Goal: Check status: Check status

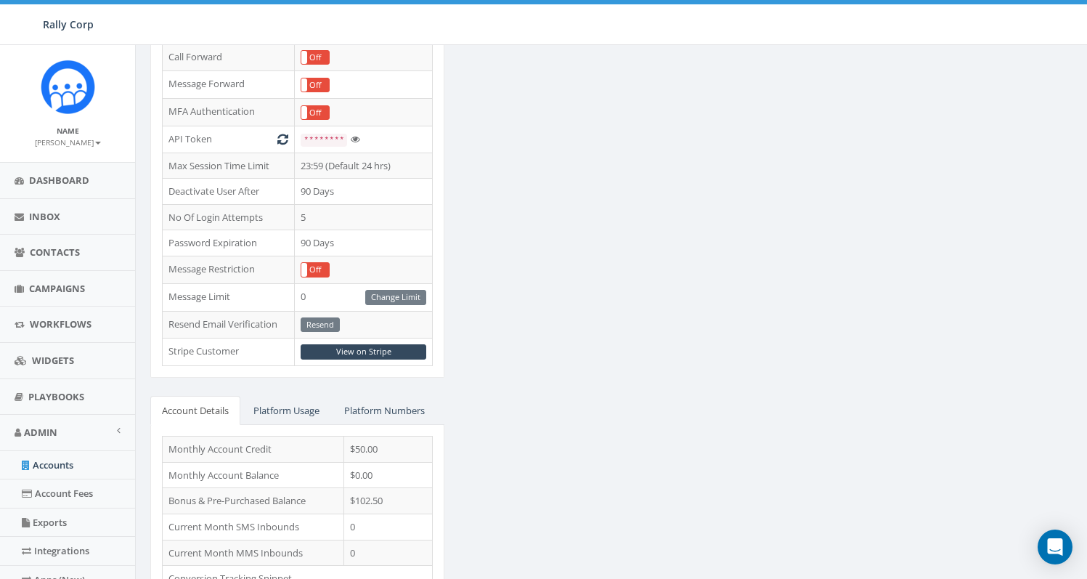
scroll to position [465, 0]
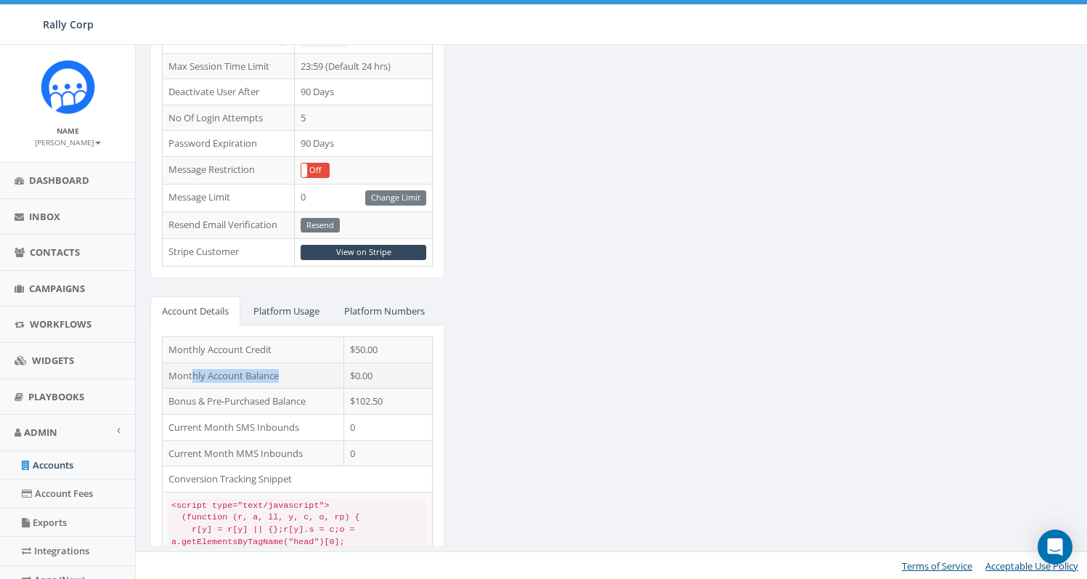
drag, startPoint x: 190, startPoint y: 375, endPoint x: 298, endPoint y: 375, distance: 108.2
click at [298, 375] on td "Monthly Account Balance" at bounding box center [253, 375] width 181 height 26
drag, startPoint x: 343, startPoint y: 380, endPoint x: 382, endPoint y: 377, distance: 39.4
click at [382, 377] on tr "Monthly Account Balance $0.00" at bounding box center [298, 375] width 270 height 26
drag, startPoint x: 222, startPoint y: 346, endPoint x: 369, endPoint y: 352, distance: 146.8
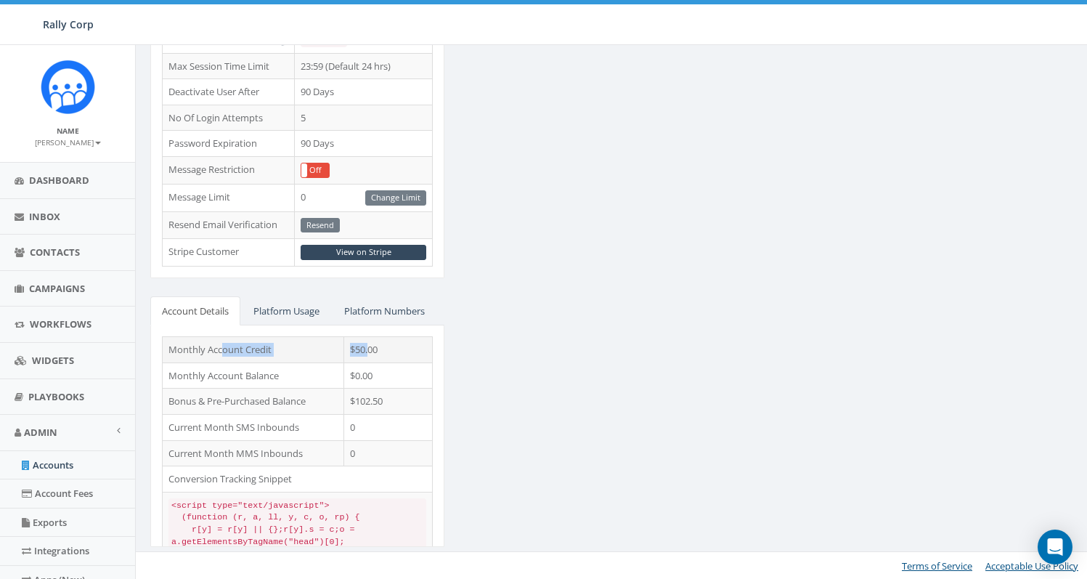
click at [369, 352] on tr "Monthly Account Credit $50.00" at bounding box center [298, 350] width 270 height 26
click at [393, 350] on td "$50.00" at bounding box center [388, 350] width 89 height 26
drag, startPoint x: 349, startPoint y: 375, endPoint x: 391, endPoint y: 374, distance: 41.4
click at [391, 374] on td "$0.00" at bounding box center [388, 375] width 89 height 26
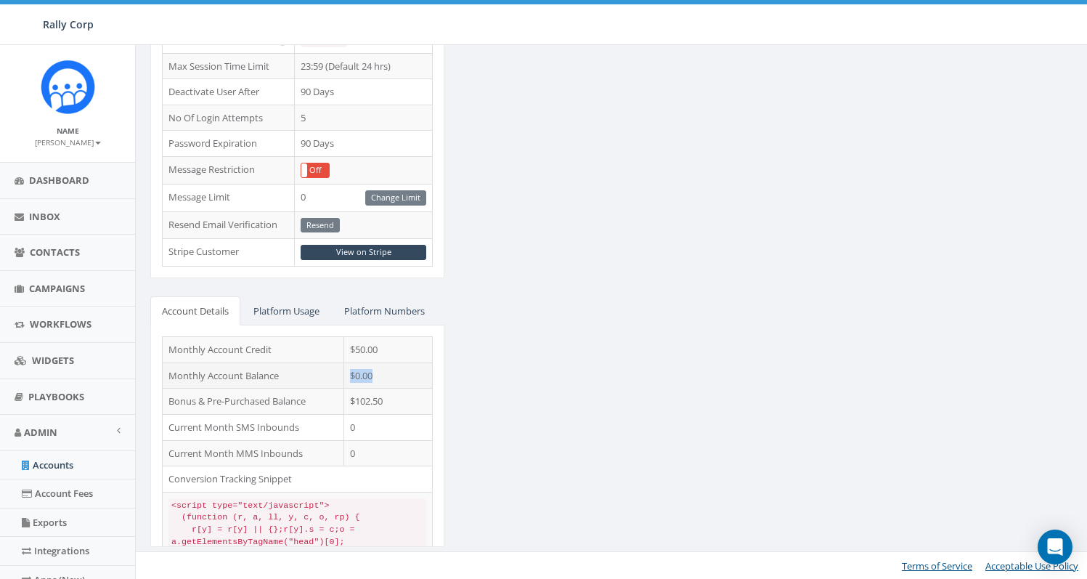
click at [388, 372] on td "$0.00" at bounding box center [388, 375] width 89 height 26
drag, startPoint x: 351, startPoint y: 350, endPoint x: 390, endPoint y: 350, distance: 39.2
click at [390, 350] on td "$50.00" at bounding box center [388, 350] width 89 height 26
click at [391, 350] on td "$50.00" at bounding box center [388, 350] width 89 height 26
drag, startPoint x: 349, startPoint y: 351, endPoint x: 395, endPoint y: 375, distance: 51.3
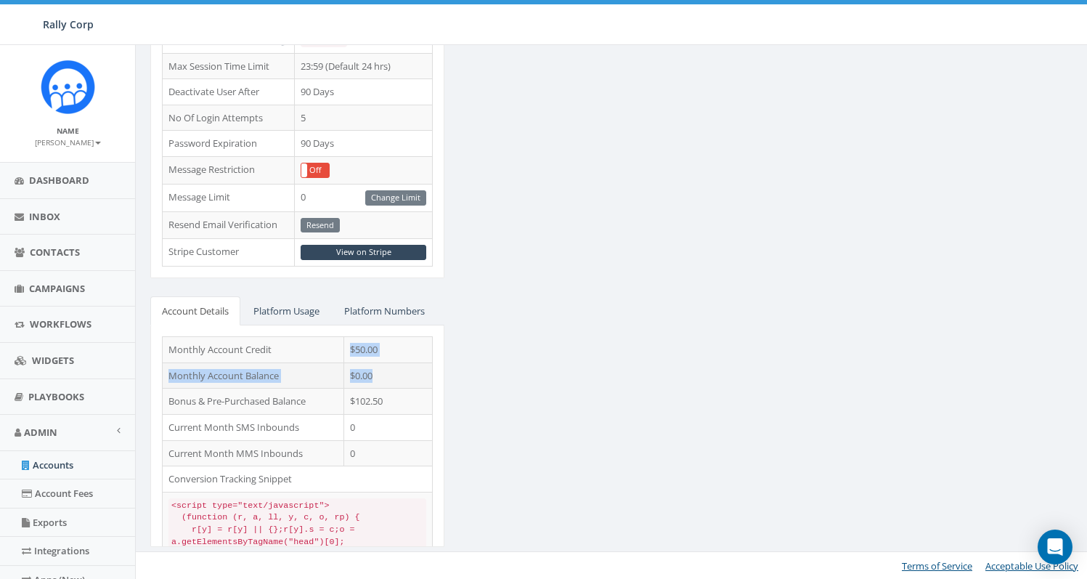
click at [395, 375] on tbody "Monthly Account Credit $50.00 Monthly Account Balance $0.00 Bonus & Pre-Purchas…" at bounding box center [298, 477] width 270 height 280
click at [395, 375] on td "$0.00" at bounding box center [388, 375] width 89 height 26
drag, startPoint x: 351, startPoint y: 401, endPoint x: 401, endPoint y: 401, distance: 49.4
click at [401, 401] on td "$102.50" at bounding box center [388, 401] width 89 height 26
click at [280, 378] on td "Monthly Account Balance" at bounding box center [253, 375] width 181 height 26
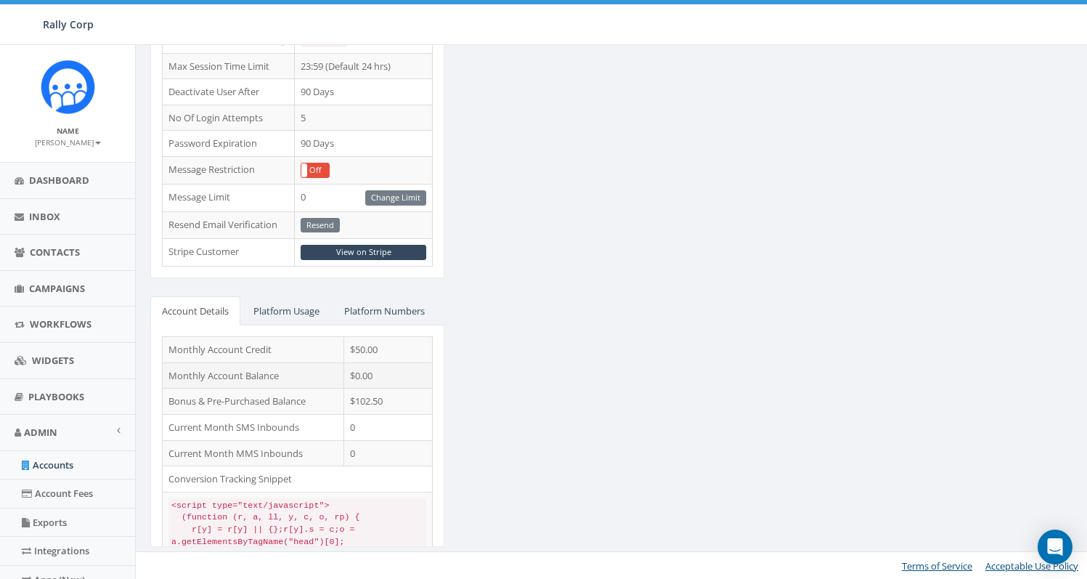
click at [361, 376] on td "$0.00" at bounding box center [388, 375] width 89 height 26
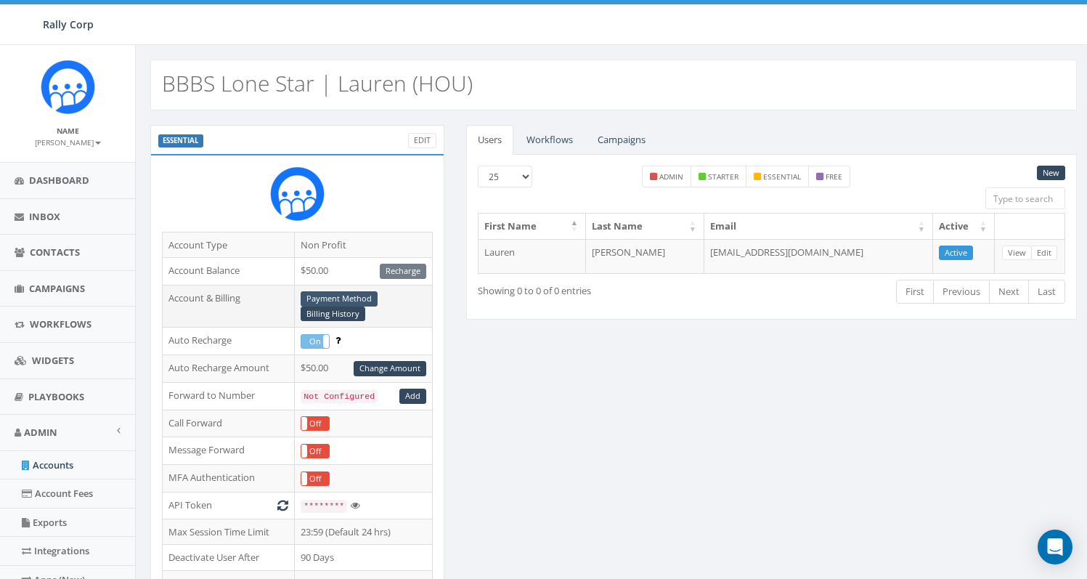
scroll to position [465, 0]
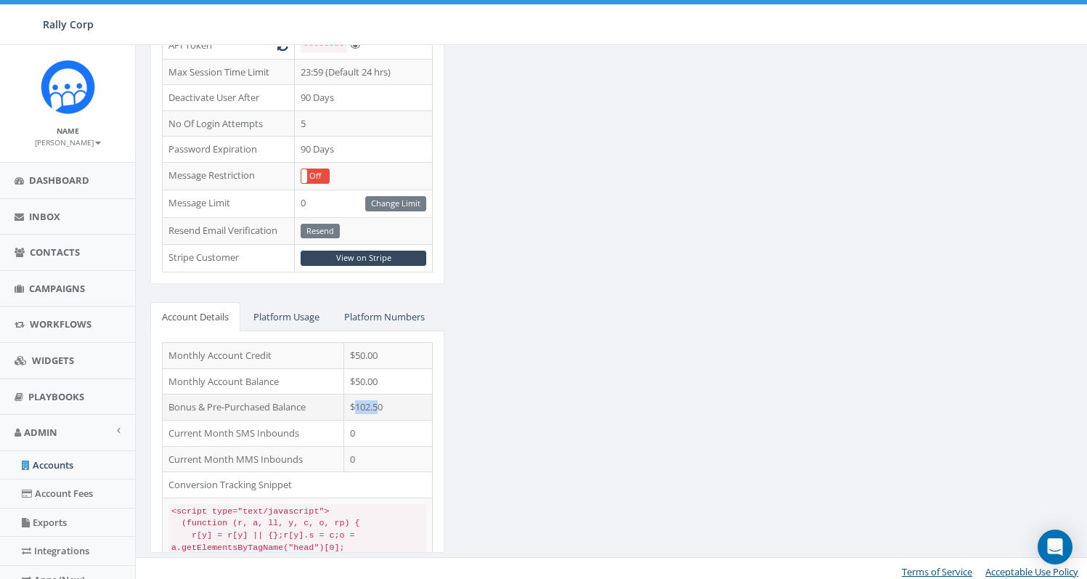
drag, startPoint x: 354, startPoint y: 407, endPoint x: 380, endPoint y: 407, distance: 26.1
click at [380, 407] on td "$102.50" at bounding box center [388, 407] width 89 height 26
drag, startPoint x: 168, startPoint y: 356, endPoint x: 274, endPoint y: 362, distance: 106.1
click at [274, 362] on td "Monthly Account Credit" at bounding box center [253, 356] width 181 height 26
click at [359, 380] on td "$50.00" at bounding box center [388, 381] width 89 height 26
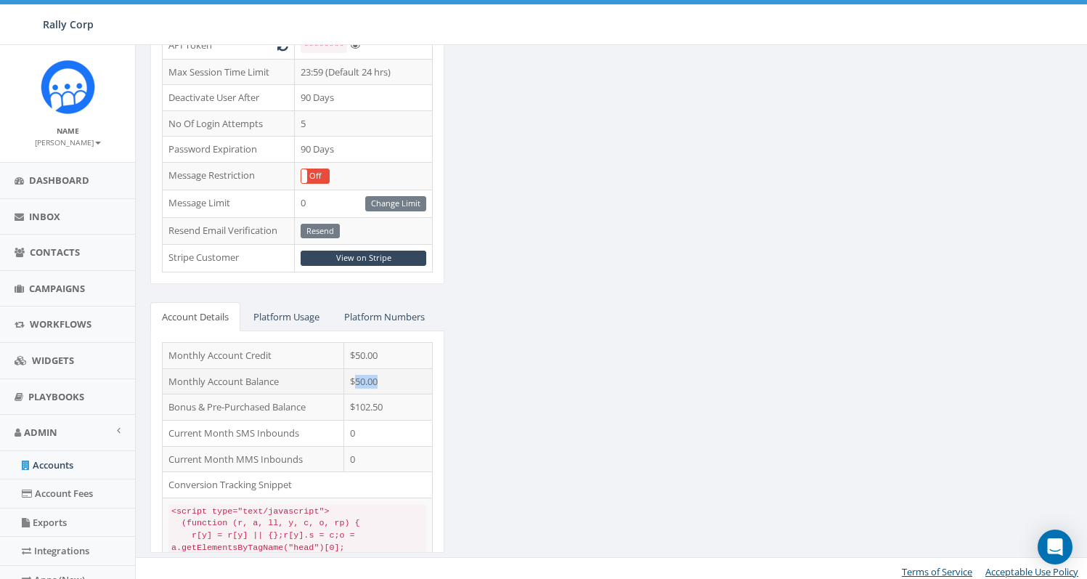
click at [359, 380] on td "$50.00" at bounding box center [388, 381] width 89 height 26
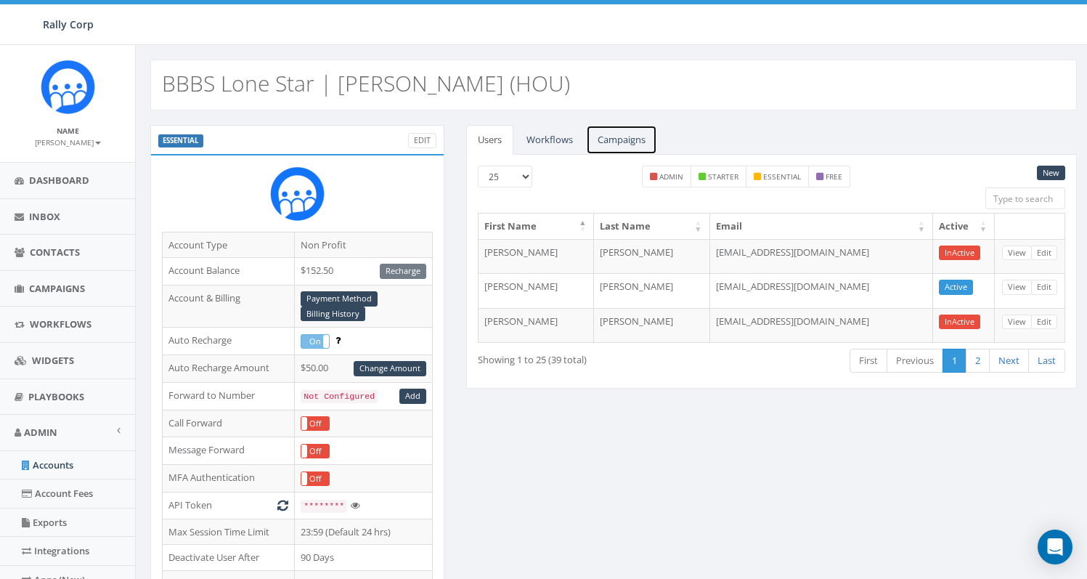
click at [619, 136] on link "Campaigns" at bounding box center [621, 140] width 71 height 30
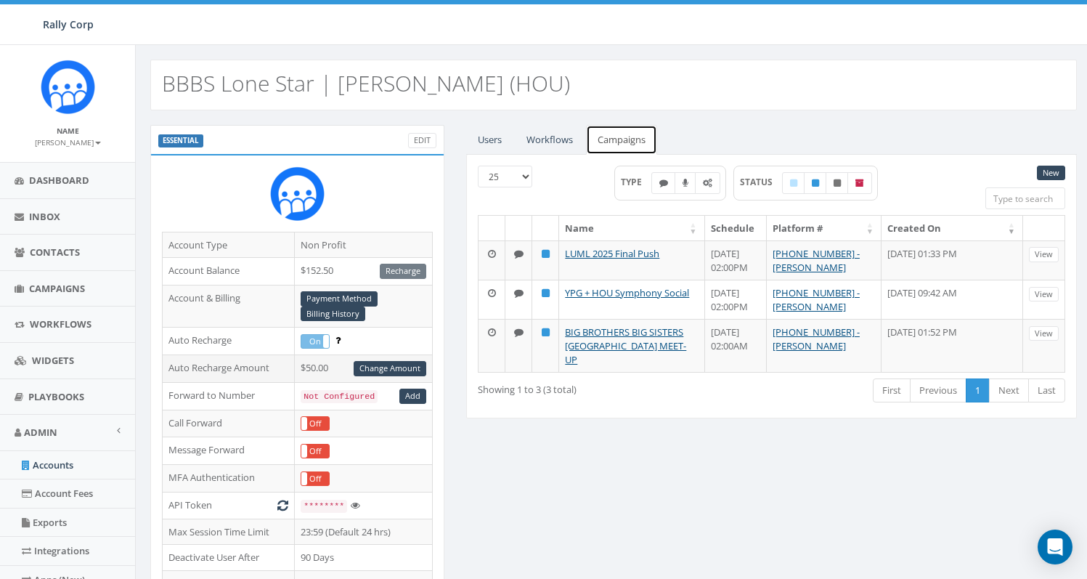
scroll to position [465, 0]
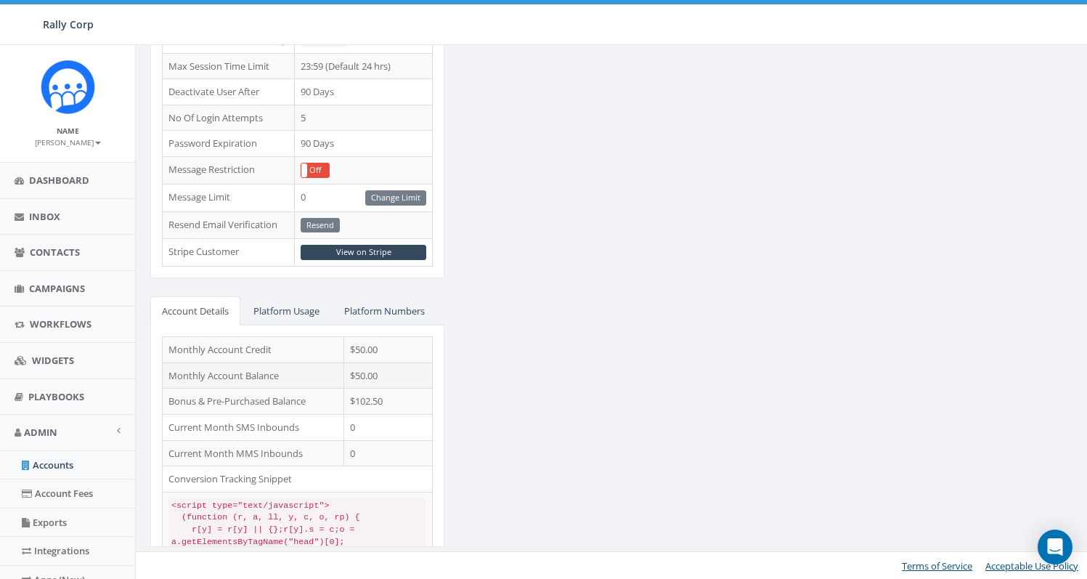
click at [346, 374] on td "$50.00" at bounding box center [388, 375] width 89 height 26
drag, startPoint x: 350, startPoint y: 375, endPoint x: 406, endPoint y: 375, distance: 55.9
click at [406, 375] on td "$50.00" at bounding box center [388, 375] width 89 height 26
